Goal: Communication & Community: Answer question/provide support

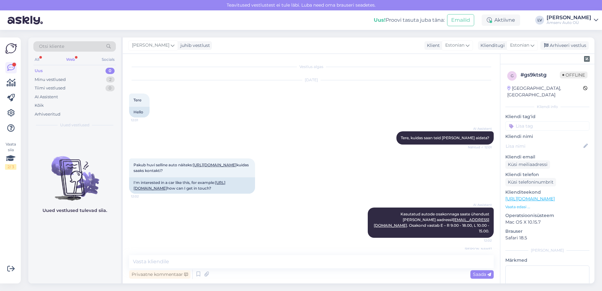
scroll to position [56, 0]
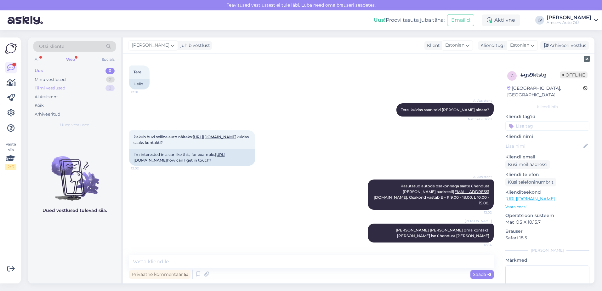
click at [41, 85] on div "Tiimi vestlused" at bounding box center [50, 88] width 31 height 6
click at [41, 80] on div "Minu vestlused" at bounding box center [50, 80] width 31 height 6
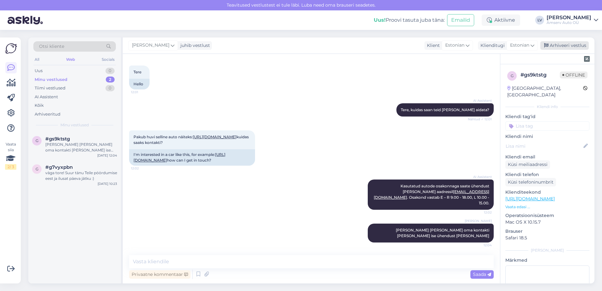
click at [563, 48] on div "Arhiveeri vestlus" at bounding box center [565, 45] width 49 height 9
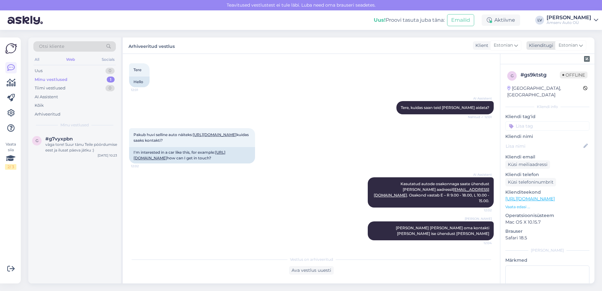
click at [580, 42] on div "Estonian" at bounding box center [571, 45] width 31 height 10
click at [505, 107] on div "g # gs9ktstg Offline [GEOGRAPHIC_DATA], [GEOGRAPHIC_DATA] Kliendi info Kliendi …" at bounding box center [548, 198] width 94 height 268
click at [557, 42] on div "Estonian" at bounding box center [571, 45] width 31 height 10
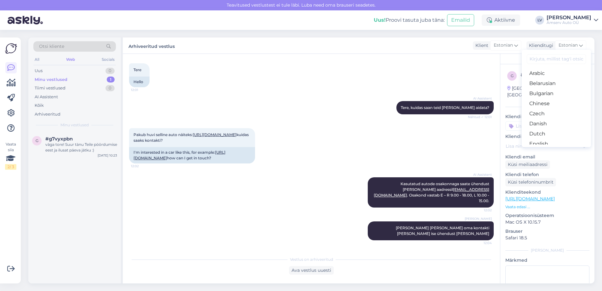
click at [389, 58] on div "Vestlus algas [DATE] Tere 12:01 Hello AI Assistent [PERSON_NAME], kuidas saan t…" at bounding box center [311, 169] width 377 height 230
click at [567, 121] on input at bounding box center [548, 125] width 84 height 9
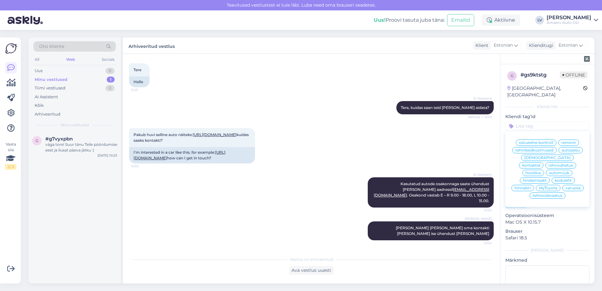
click at [550, 171] on span "automüük" at bounding box center [560, 173] width 20 height 4
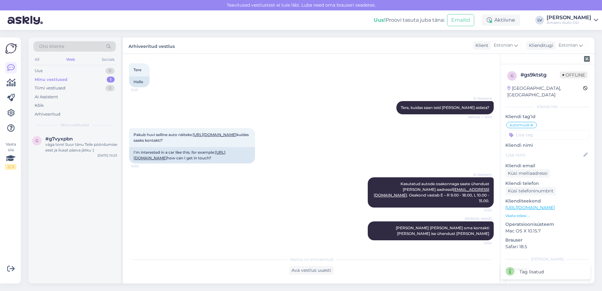
click at [537, 58] on div at bounding box center [548, 59] width 94 height 10
click at [533, 150] on div at bounding box center [548, 155] width 84 height 10
click at [89, 147] on div "väga tore! Suur tänu Teile pöördumise eest ja ilusat päeva jätku :)" at bounding box center [81, 147] width 72 height 11
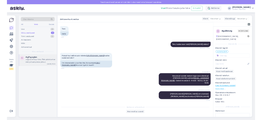
scroll to position [328, 0]
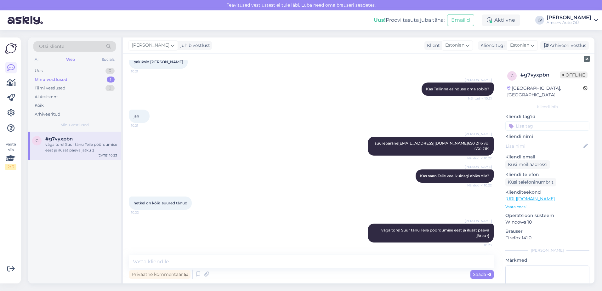
click at [556, 121] on input at bounding box center [548, 125] width 84 height 9
click at [554, 121] on input at bounding box center [548, 125] width 84 height 9
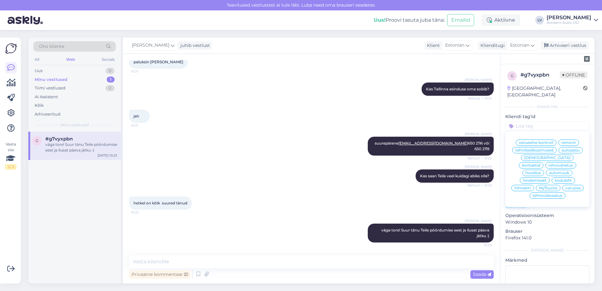
click at [550, 171] on span "automüük" at bounding box center [560, 173] width 20 height 4
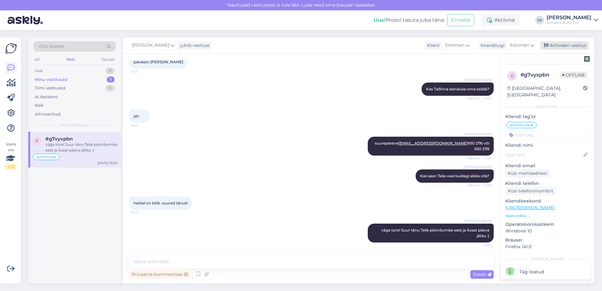
click at [552, 45] on div "Arhiveeri vestlus" at bounding box center [565, 45] width 49 height 9
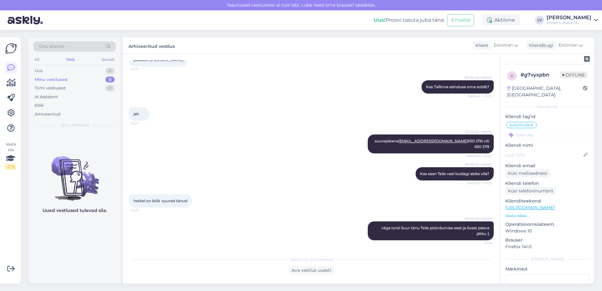
scroll to position [827, 0]
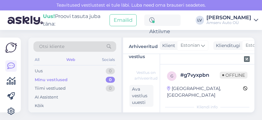
click at [262, 16] on div "Uus! Proovi tasuta [PERSON_NAME]: Emailid Aktiivne LV Liili Vahesalu Amserv Aut…" at bounding box center [131, 20] width 262 height 20
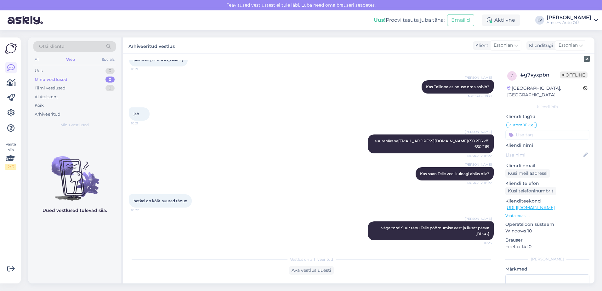
scroll to position [328, 0]
